Goal: Check status: Check status

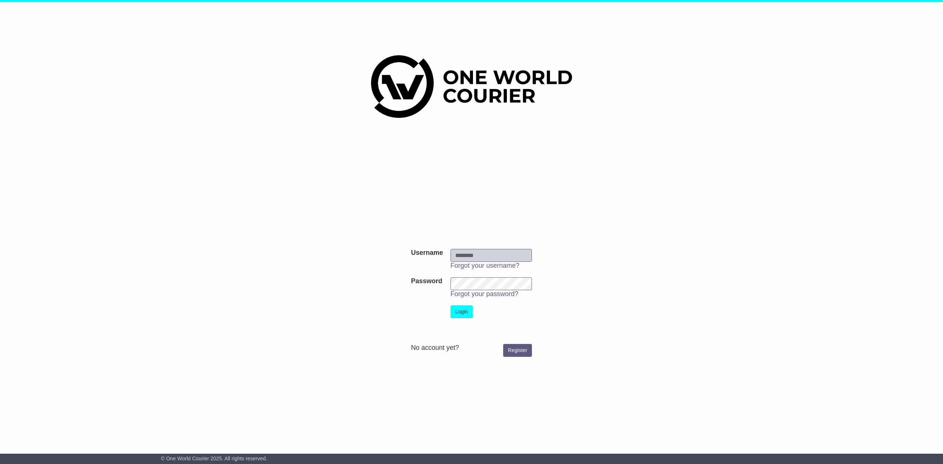
type input "**********"
click at [465, 308] on button "Login" at bounding box center [462, 311] width 22 height 13
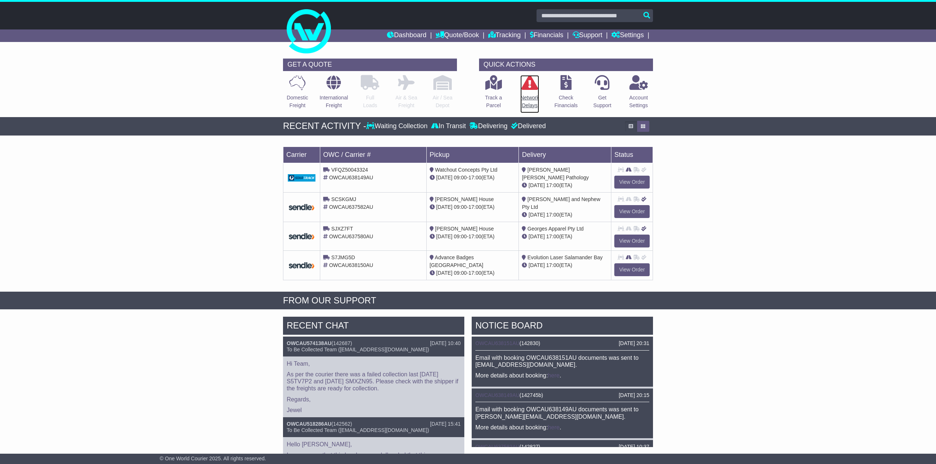
click at [531, 90] on link "Network Delays" at bounding box center [530, 94] width 20 height 39
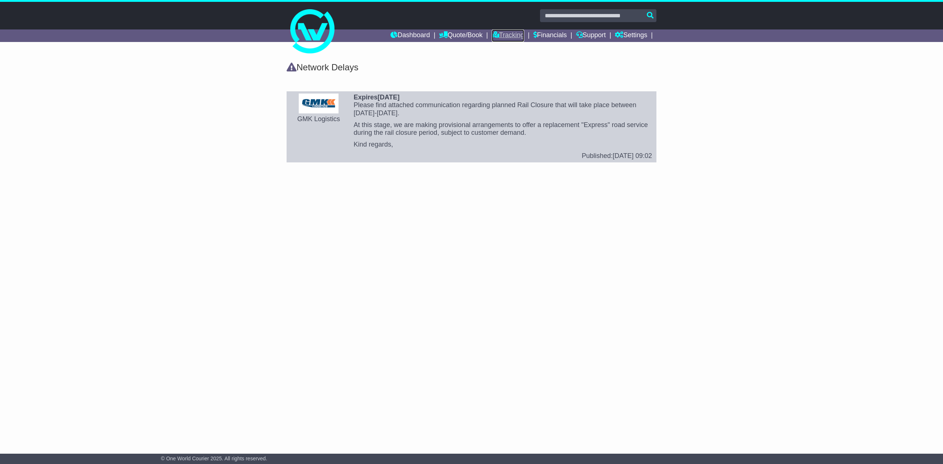
click at [508, 31] on link "Tracking" at bounding box center [508, 35] width 32 height 13
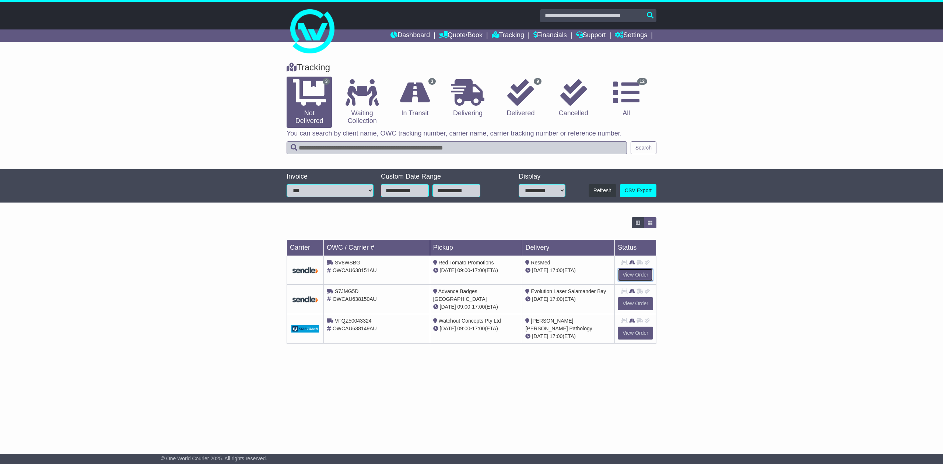
click at [640, 276] on link "View Order" at bounding box center [635, 275] width 35 height 13
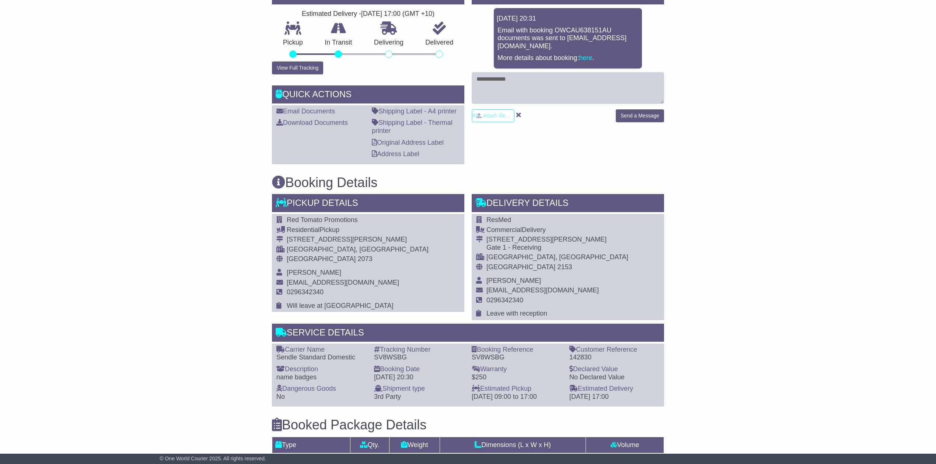
scroll to position [245, 0]
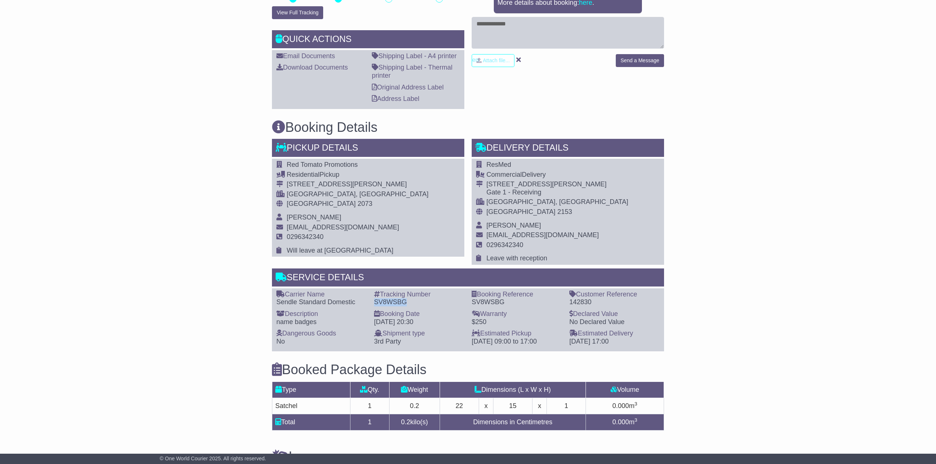
drag, startPoint x: 413, startPoint y: 299, endPoint x: 371, endPoint y: 304, distance: 41.9
click at [371, 304] on div "Tracking Number - SV8WSBG" at bounding box center [419, 299] width 98 height 16
copy div "SV8WSBG"
click at [346, 302] on div "Sendle Standard Domestic" at bounding box center [321, 302] width 90 height 8
drag, startPoint x: 357, startPoint y: 300, endPoint x: 276, endPoint y: 300, distance: 80.7
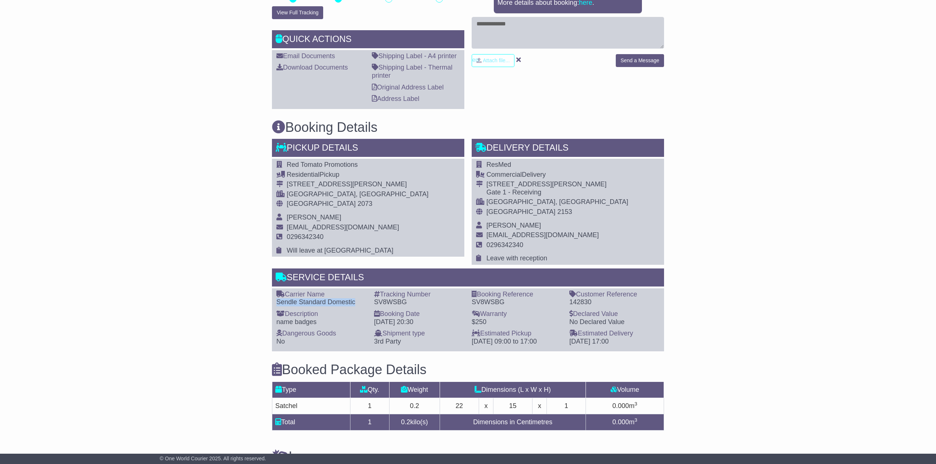
click at [276, 300] on div "Sendle Standard Domestic" at bounding box center [321, 302] width 90 height 8
copy div "Sendle Standard Domestic"
click at [186, 326] on div "Email Download Tracking Pricing Insurance" at bounding box center [468, 241] width 936 height 718
